Goal: Task Accomplishment & Management: Complete application form

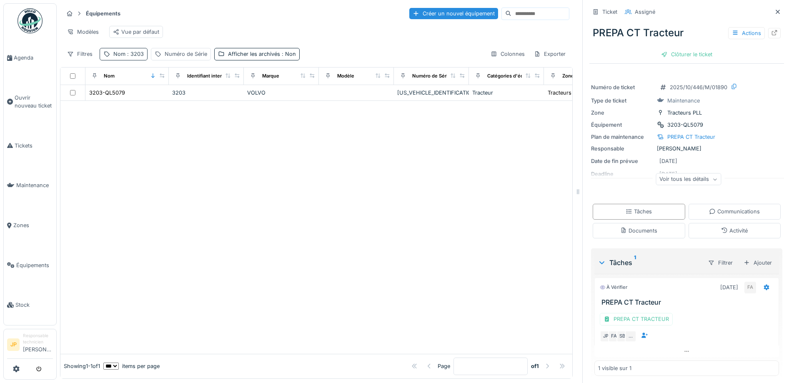
click at [136, 57] on span ": 3203" at bounding box center [134, 54] width 18 height 6
click at [330, 152] on div at bounding box center [316, 227] width 512 height 253
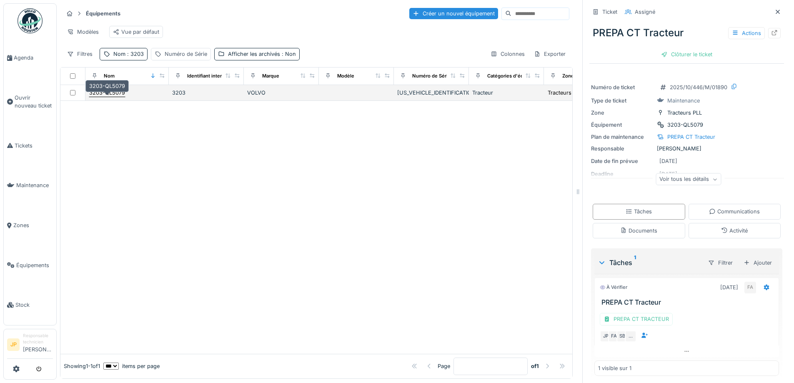
click at [116, 97] on div "3203-QL5079" at bounding box center [107, 93] width 36 height 8
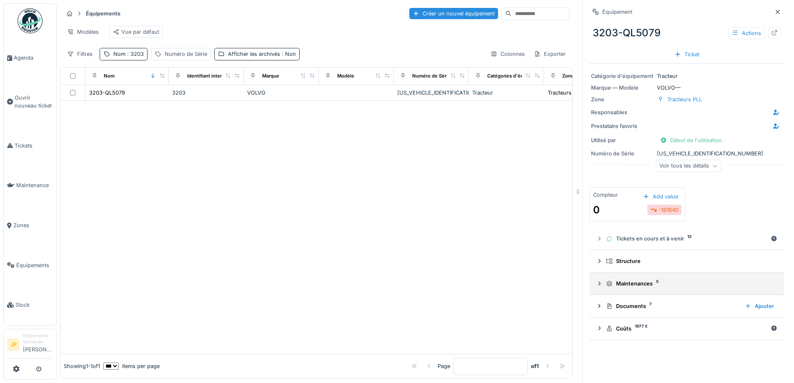
click at [634, 286] on div "Maintenances 5" at bounding box center [690, 284] width 168 height 8
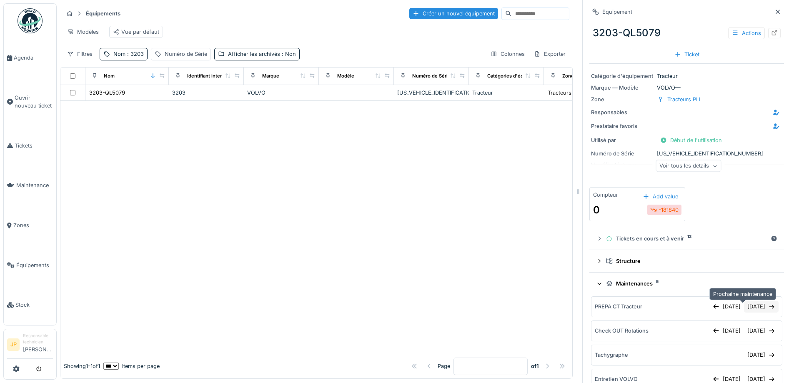
click at [744, 309] on div "30/10/2025" at bounding box center [761, 306] width 35 height 11
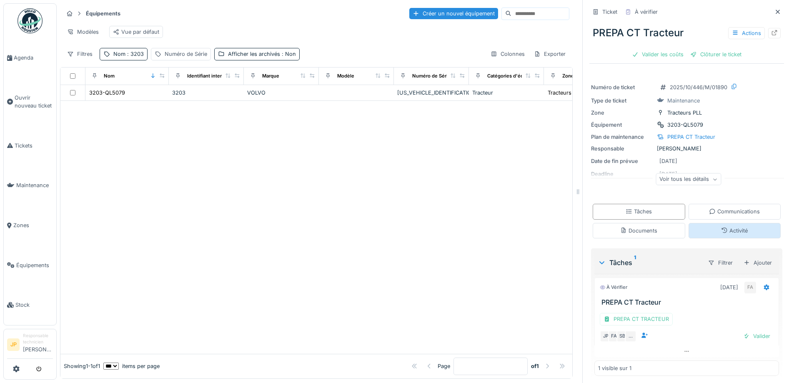
click at [709, 230] on div "Activité" at bounding box center [734, 230] width 92 height 15
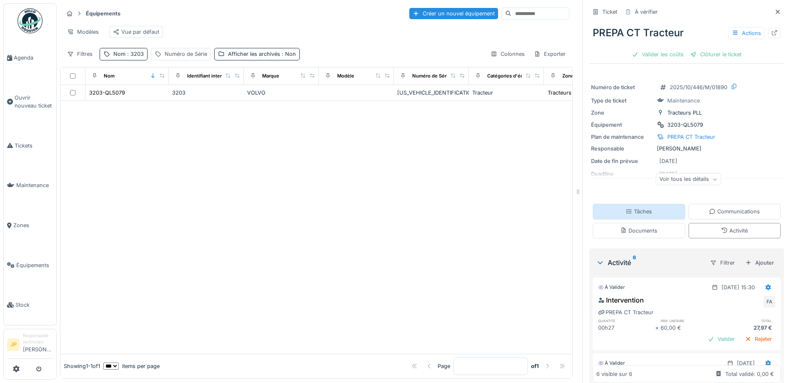
click at [647, 207] on div "Tâches" at bounding box center [638, 211] width 92 height 15
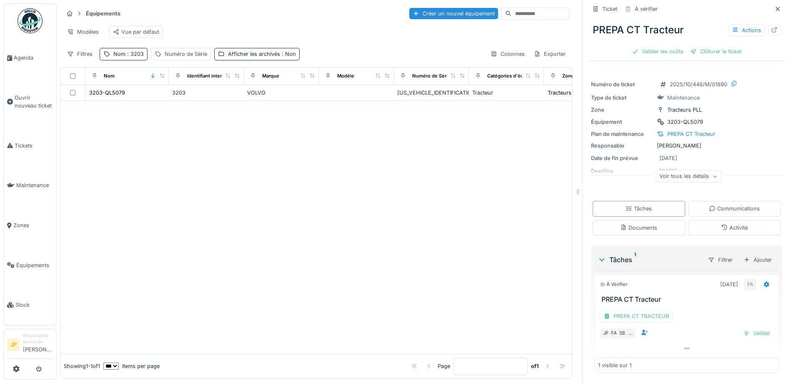
scroll to position [5, 0]
click at [745, 329] on div "Valider" at bounding box center [757, 332] width 34 height 11
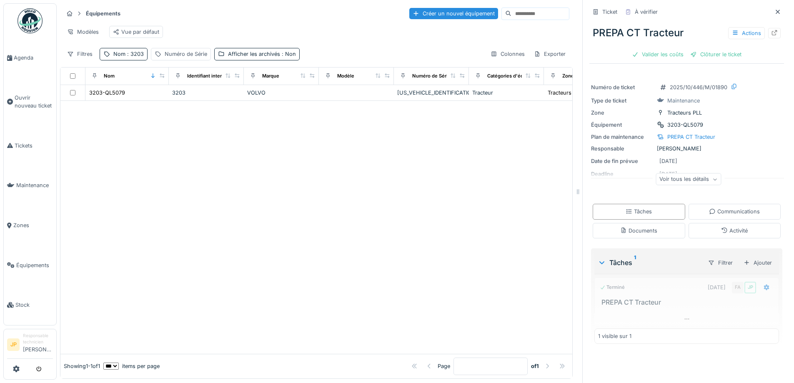
scroll to position [0, 0]
click at [738, 230] on div "Activité" at bounding box center [734, 230] width 92 height 15
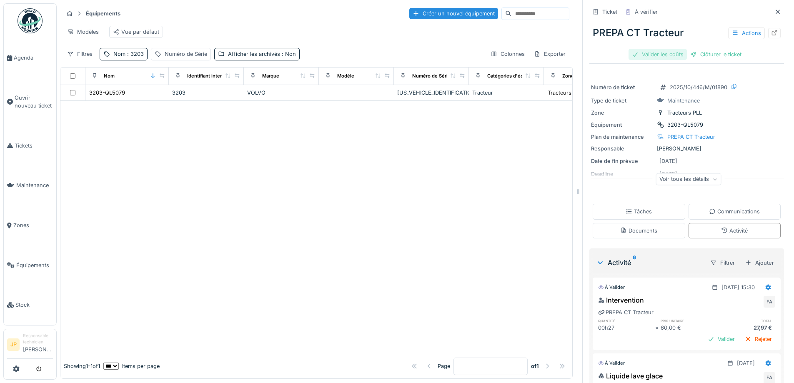
click at [651, 49] on div "Valider les coûts" at bounding box center [657, 54] width 58 height 11
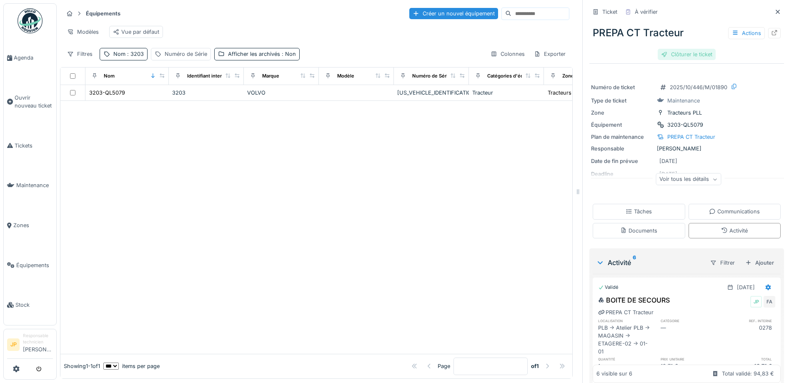
click at [680, 51] on div "Clôturer le ticket" at bounding box center [686, 54] width 58 height 11
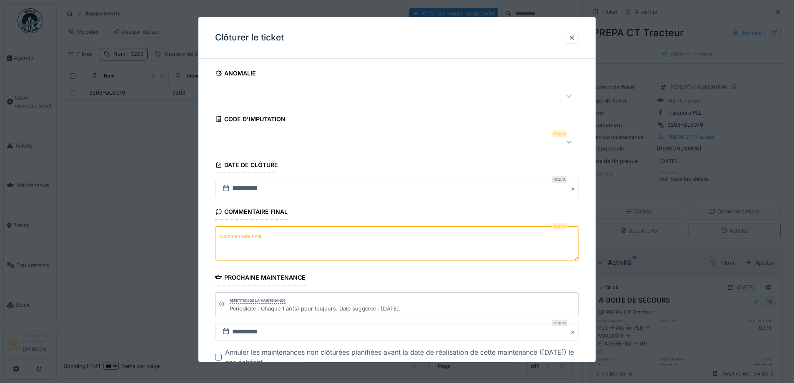
click at [323, 238] on textarea "Commentaire final" at bounding box center [397, 244] width 364 height 34
type textarea "*"
type textarea "**"
click at [277, 151] on fieldset "**********" at bounding box center [397, 233] width 364 height 336
click at [280, 149] on div at bounding box center [397, 142] width 364 height 17
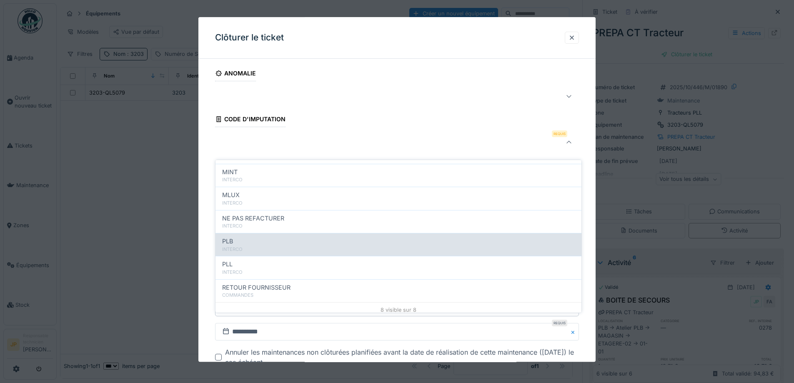
scroll to position [91, 0]
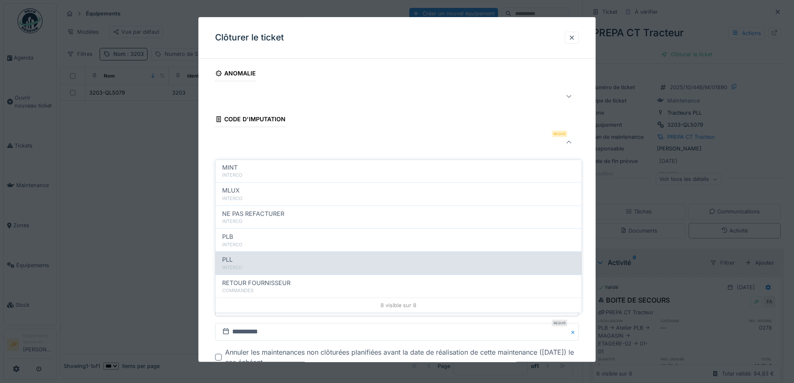
click at [271, 255] on div "PLL" at bounding box center [398, 259] width 352 height 9
type input "***"
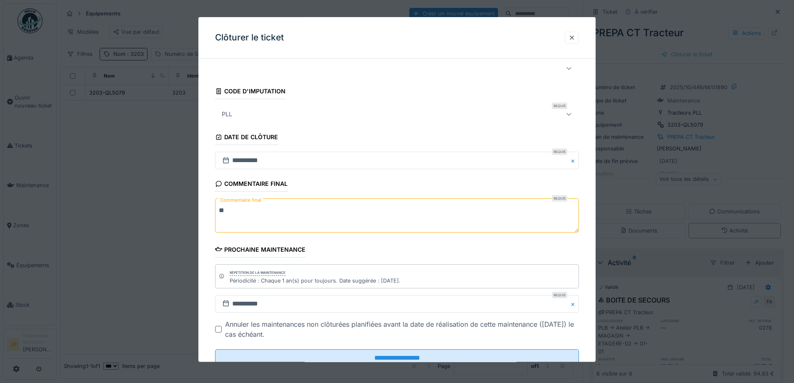
scroll to position [56, 0]
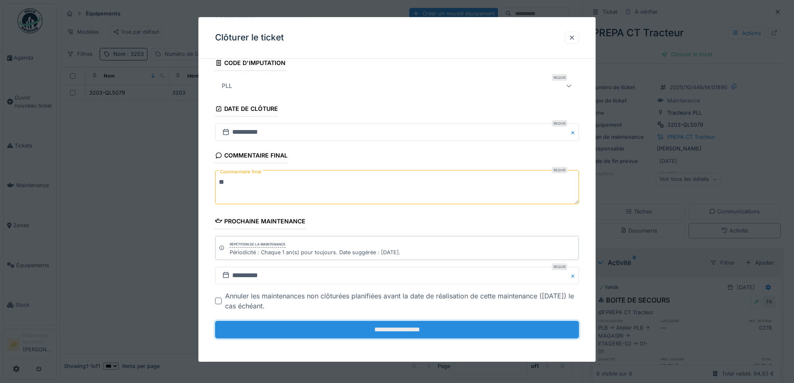
click at [403, 331] on input "**********" at bounding box center [397, 329] width 364 height 17
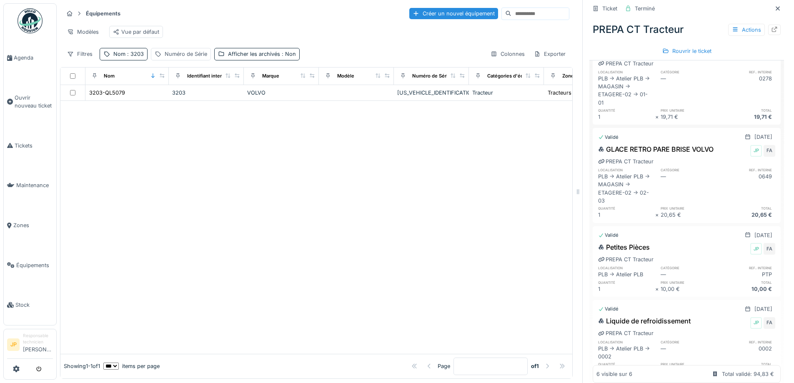
scroll to position [417, 0]
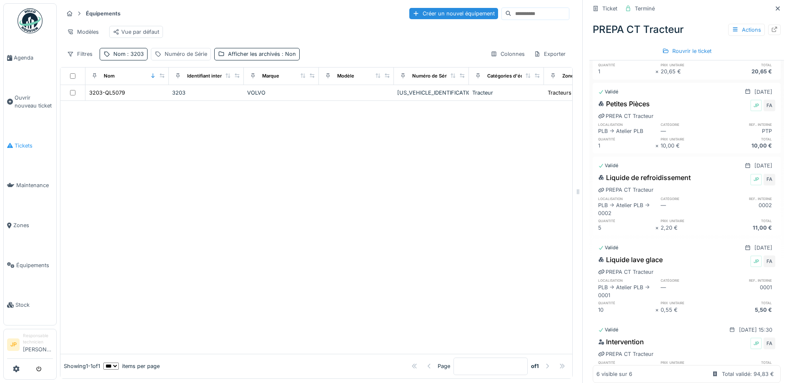
click at [28, 147] on span "Tickets" at bounding box center [34, 146] width 38 height 8
